Goal: Transaction & Acquisition: Purchase product/service

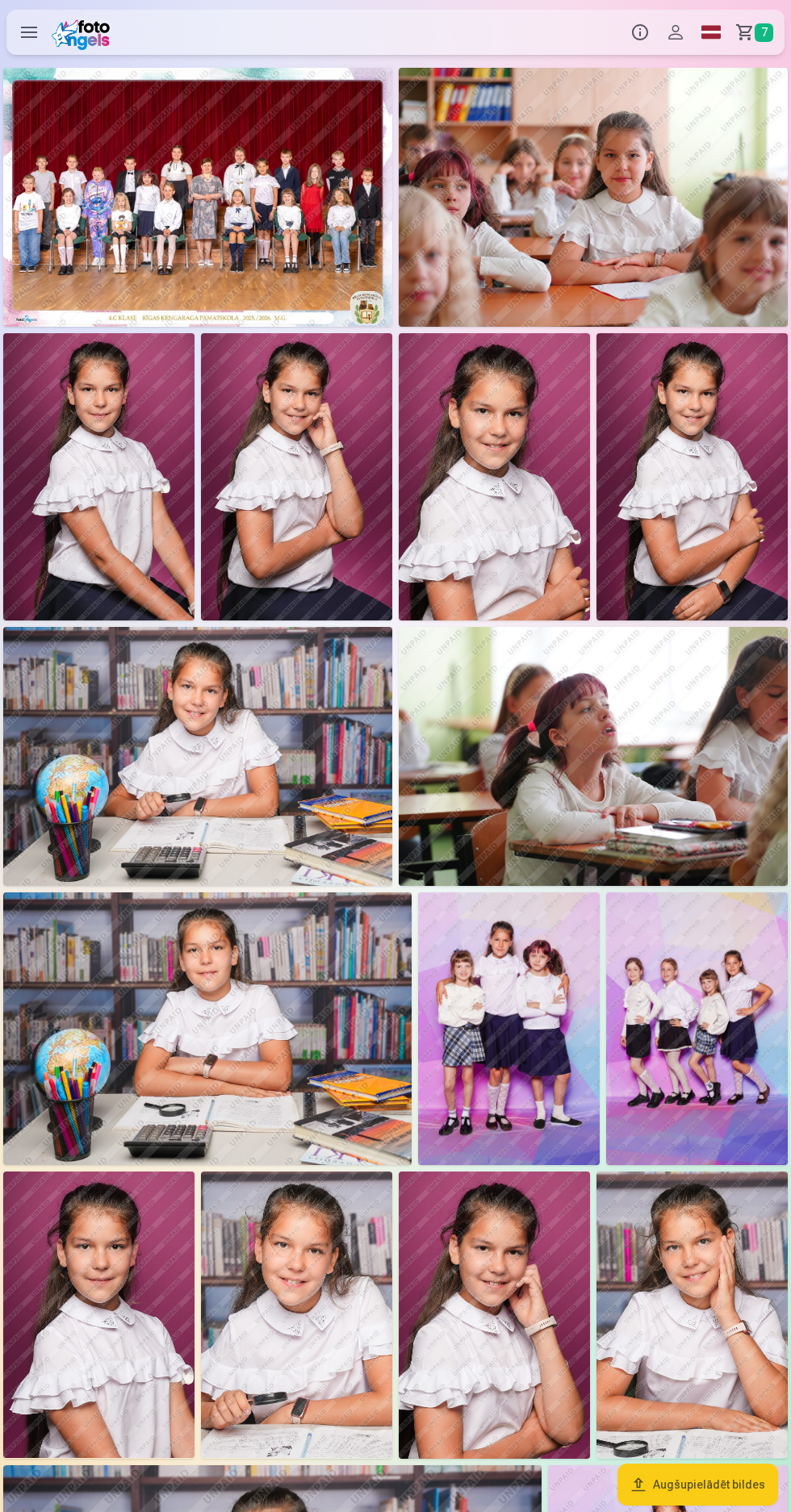
click at [763, 33] on span "7" at bounding box center [763, 32] width 18 height 18
